Goal: Task Accomplishment & Management: Use online tool/utility

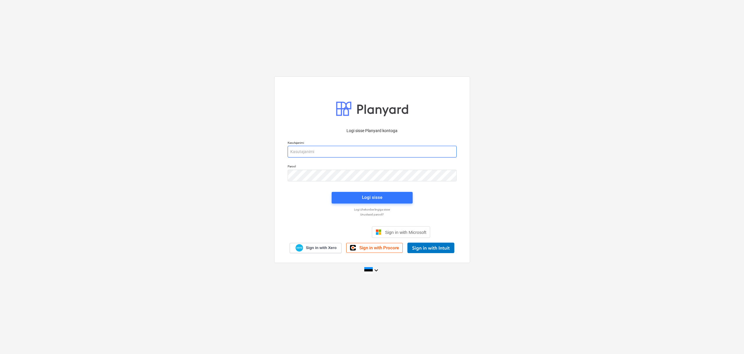
click at [346, 154] on input "email" at bounding box center [372, 152] width 169 height 12
type input "[EMAIL_ADDRESS][DOMAIN_NAME]"
click at [374, 194] on div "Logi sisse" at bounding box center [372, 198] width 20 height 8
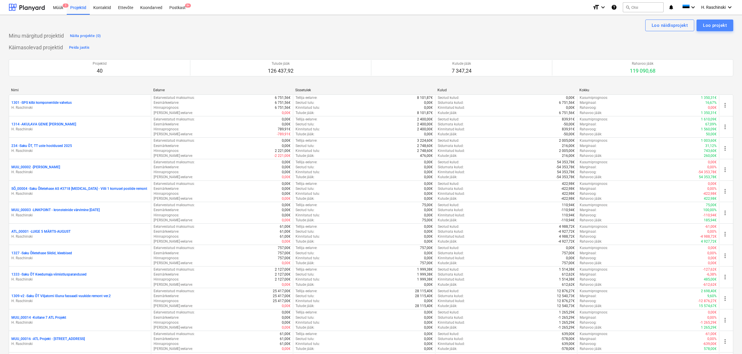
click at [718, 25] on div "Loo projekt" at bounding box center [715, 26] width 24 height 8
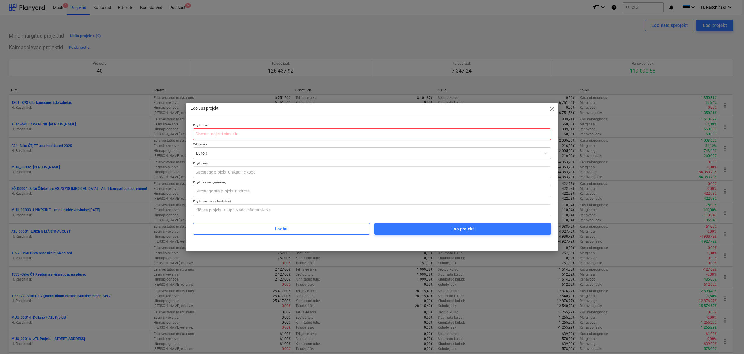
click at [250, 133] on input "text" at bounding box center [372, 134] width 358 height 12
type input "EE625, T1 kohvimasina demontaaž ja transport Saha-Loo lattu"
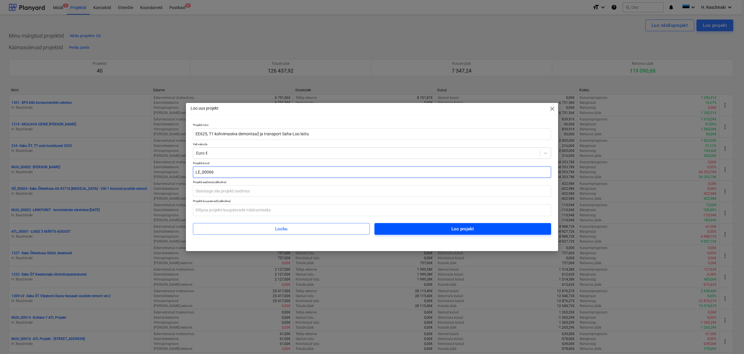
type input "LE_00066"
drag, startPoint x: 443, startPoint y: 228, endPoint x: 410, endPoint y: 216, distance: 34.3
click at [443, 227] on span "Loo projekt" at bounding box center [463, 229] width 163 height 8
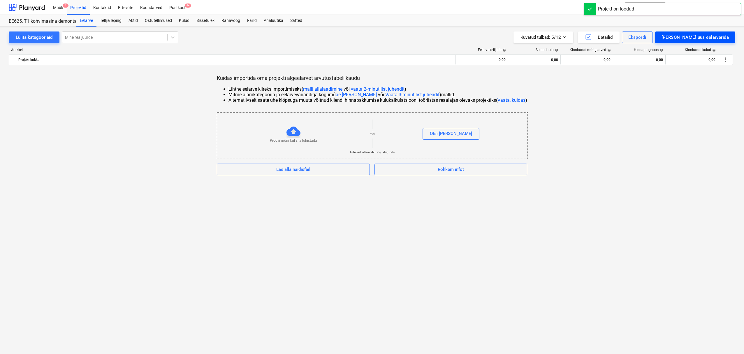
click at [720, 39] on div "[PERSON_NAME] uus eelarverida" at bounding box center [695, 38] width 67 height 8
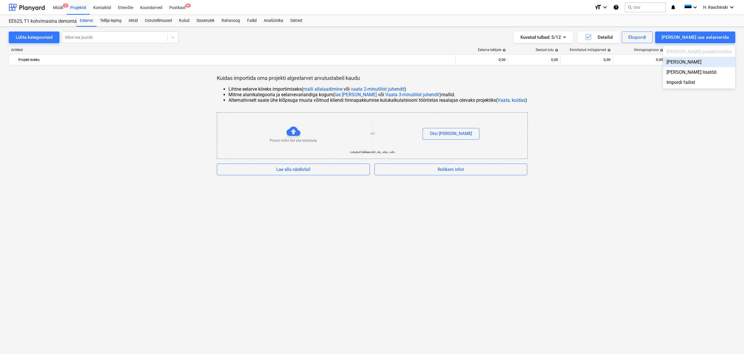
click at [696, 62] on div "[PERSON_NAME]" at bounding box center [699, 62] width 72 height 10
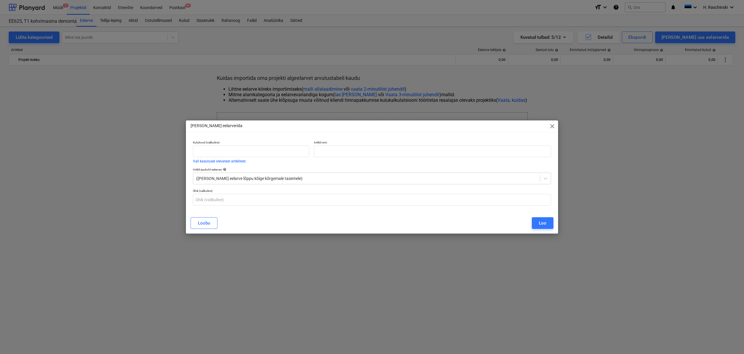
click at [203, 223] on div "Loobu" at bounding box center [204, 223] width 12 height 8
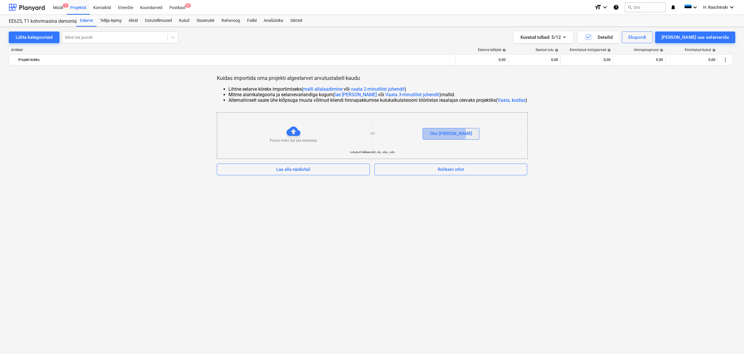
click at [457, 134] on div "Otsi [PERSON_NAME]" at bounding box center [451, 134] width 42 height 8
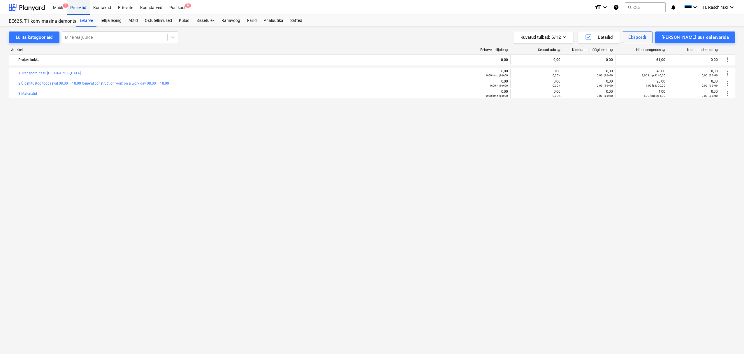
click at [77, 10] on div "Projektid" at bounding box center [78, 7] width 23 height 15
